Goal: Navigation & Orientation: Find specific page/section

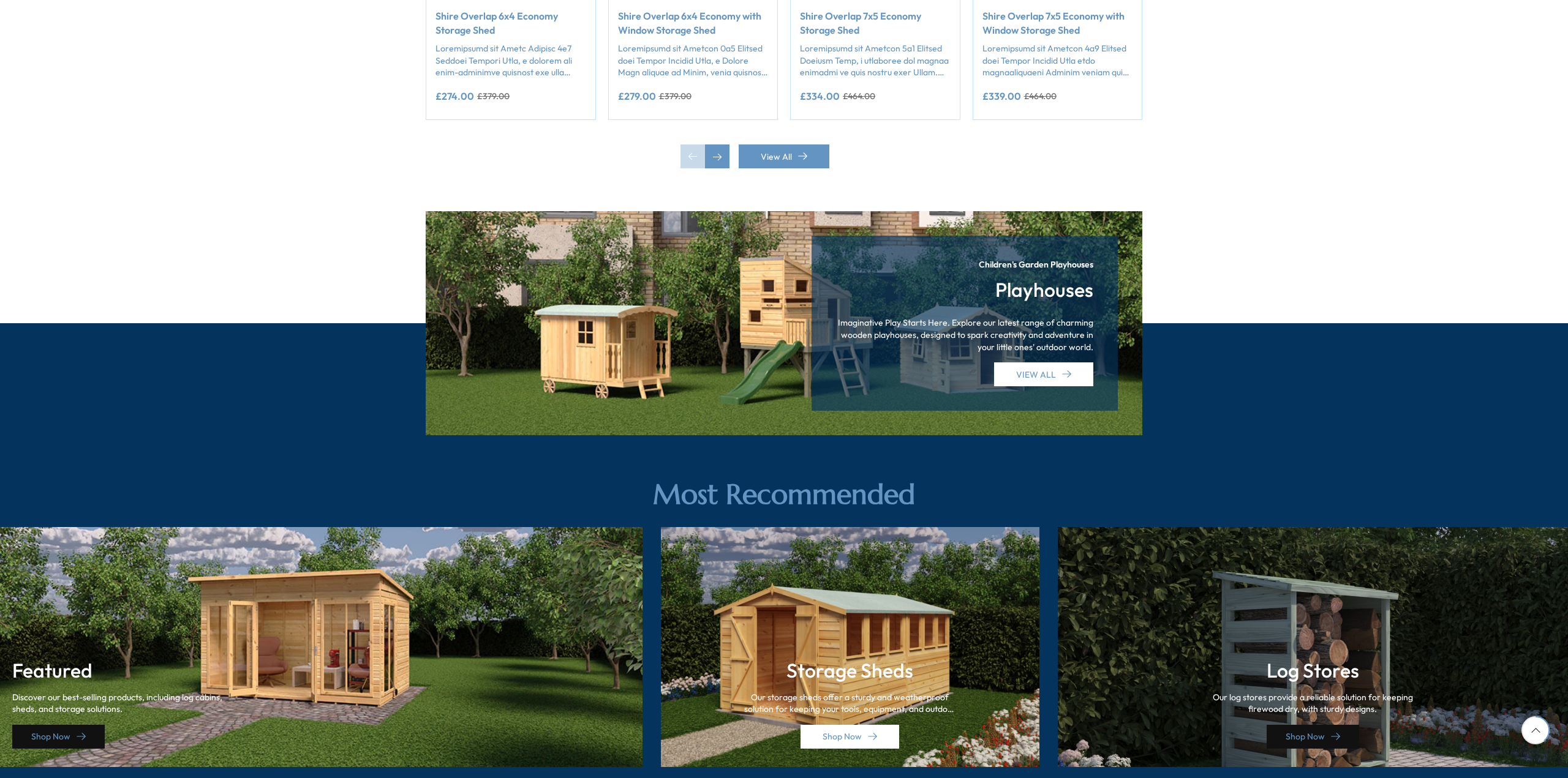
scroll to position [1027, 0]
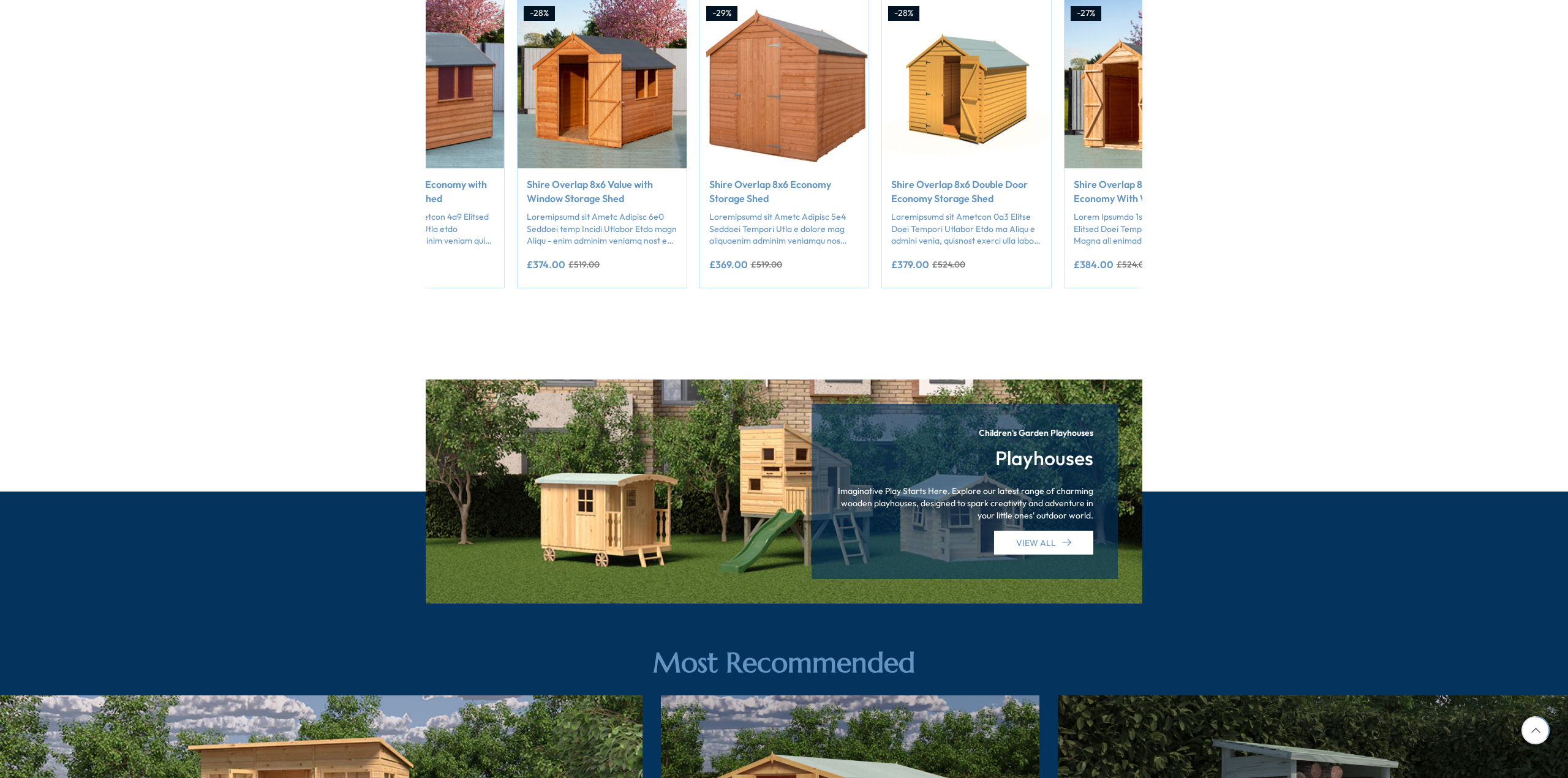
click at [853, 99] on img "6 / 50" at bounding box center [784, 84] width 169 height 169
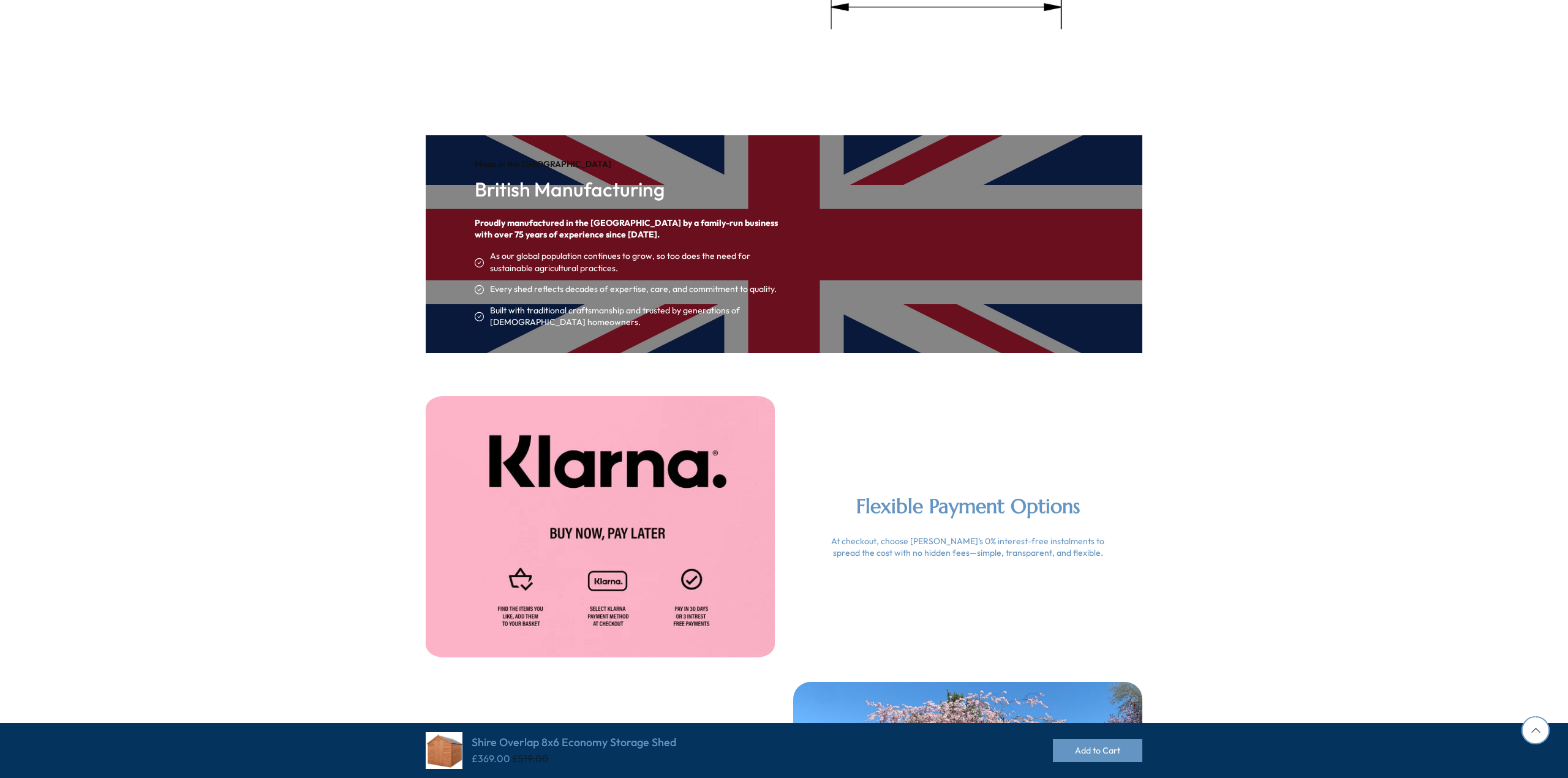
scroll to position [2092, 0]
